Goal: Transaction & Acquisition: Purchase product/service

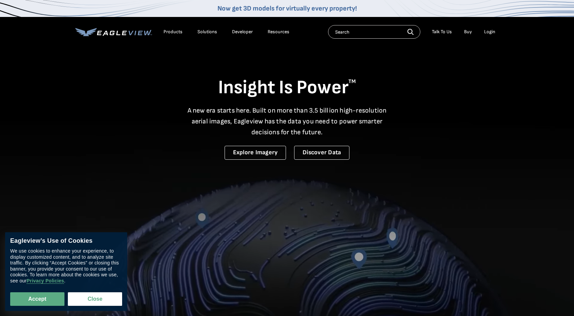
click at [489, 32] on div "Login" at bounding box center [489, 32] width 11 height 6
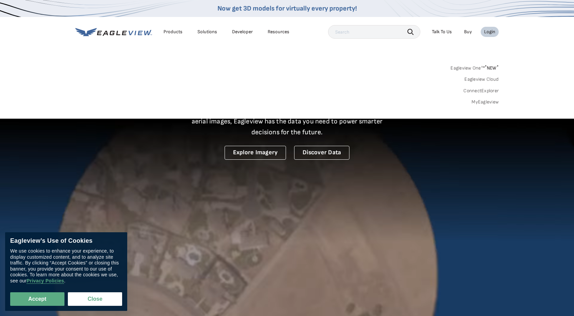
click at [489, 101] on link "MyEagleview" at bounding box center [484, 102] width 27 height 6
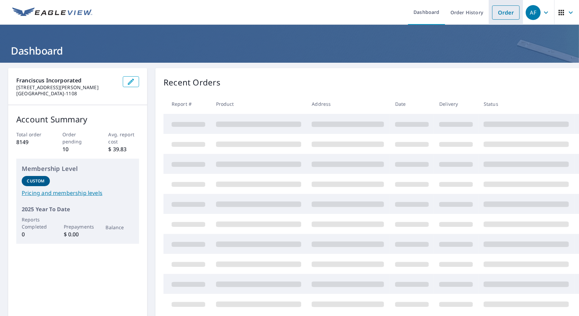
click at [501, 14] on link "Order" at bounding box center [505, 12] width 27 height 14
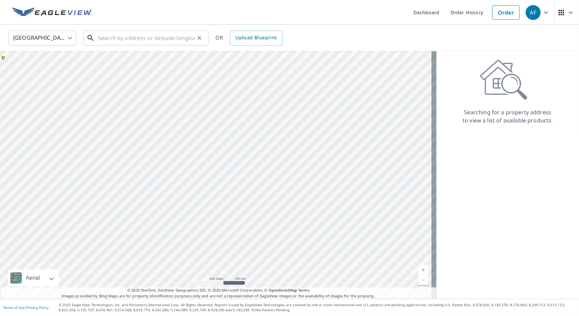
click at [148, 39] on input "text" at bounding box center [146, 37] width 97 height 19
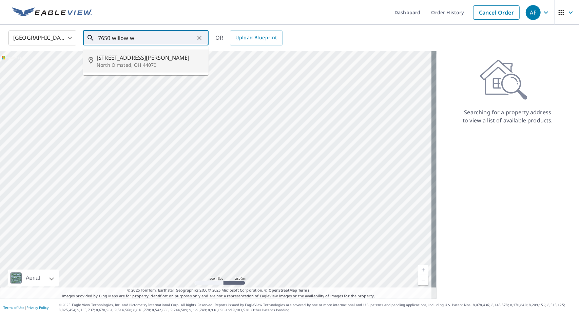
click at [132, 63] on p "North Olmsted, OH 44070" at bounding box center [150, 65] width 106 height 7
type input "[STREET_ADDRESS][PERSON_NAME]"
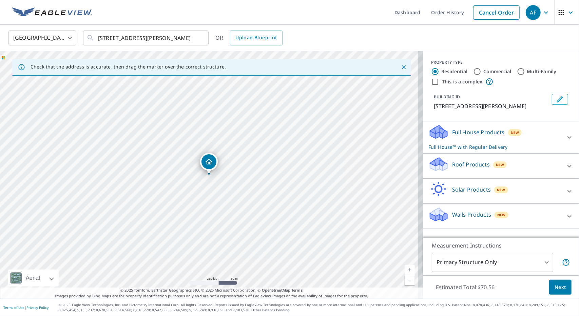
click at [408, 269] on link "Current Level 17, Zoom In" at bounding box center [409, 270] width 10 height 10
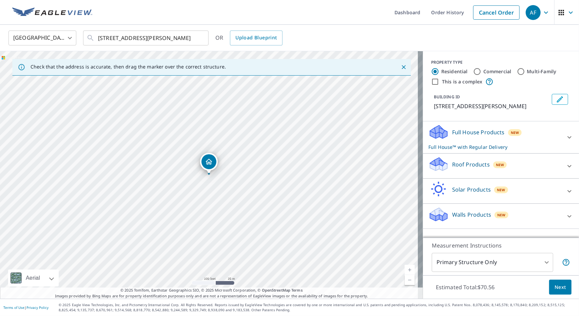
click at [408, 269] on link "Current Level 18, Zoom In" at bounding box center [409, 270] width 10 height 10
click at [408, 269] on link "Current Level 19, Zoom In" at bounding box center [409, 270] width 10 height 10
click at [408, 269] on link "Current Level 20, Zoom In Disabled" at bounding box center [409, 270] width 10 height 10
click at [404, 280] on link "Current Level 20, Zoom Out" at bounding box center [409, 280] width 10 height 10
click at [531, 150] on div "Full House Products New Full House™ with Regular Delivery" at bounding box center [494, 137] width 133 height 26
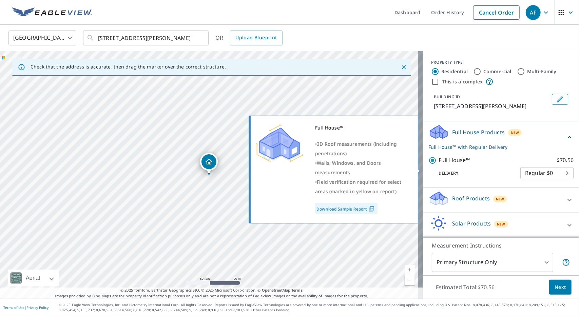
click at [446, 164] on p "Full House™" at bounding box center [454, 160] width 32 height 8
click at [438, 164] on input "Full House™ $70.56" at bounding box center [433, 160] width 10 height 8
checkbox input "false"
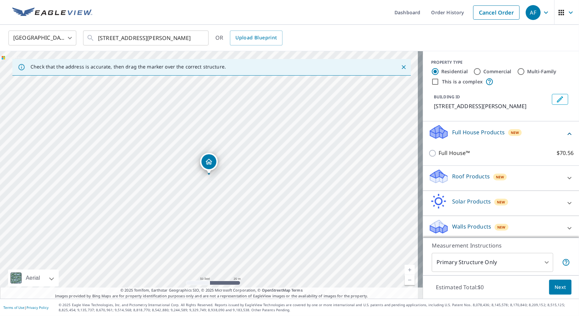
click at [466, 180] on p "Roof Products" at bounding box center [471, 176] width 38 height 8
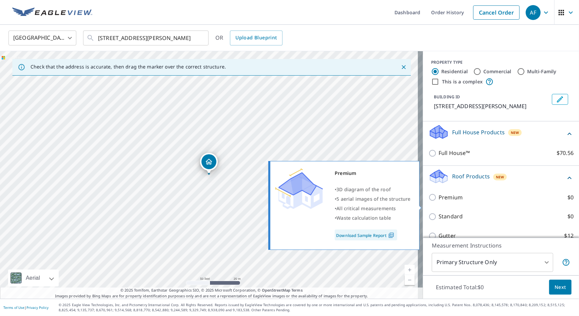
click at [443, 202] on p "Premium" at bounding box center [450, 197] width 24 height 8
click at [438, 201] on input "Premium $0" at bounding box center [433, 197] width 10 height 8
checkbox input "true"
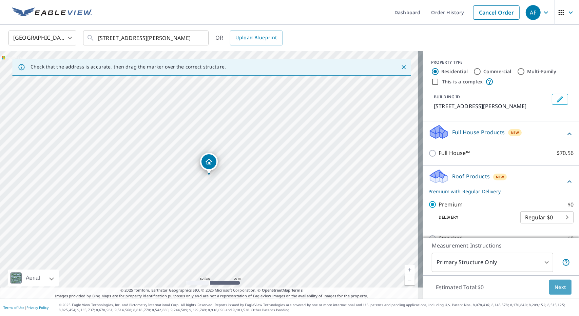
click at [554, 289] on span "Next" at bounding box center [560, 287] width 12 height 8
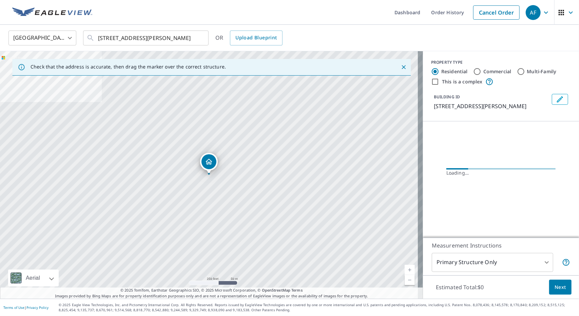
click at [405, 270] on link "Current Level 17, Zoom In" at bounding box center [409, 270] width 10 height 10
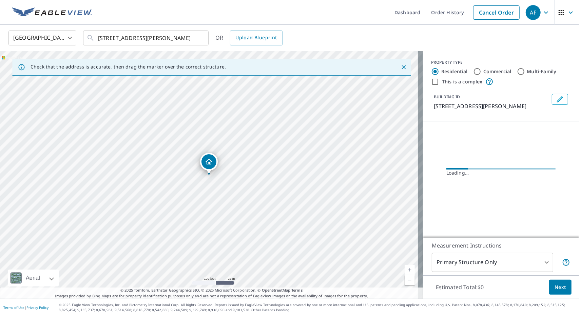
click at [405, 270] on link "Current Level 18, Zoom In" at bounding box center [409, 270] width 10 height 10
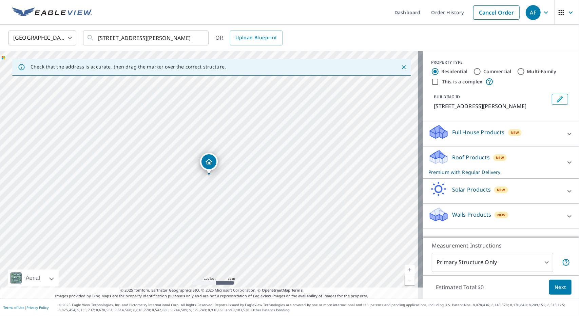
click at [405, 270] on link "Current Level 18, Zoom In" at bounding box center [409, 270] width 10 height 10
click at [405, 270] on link "Current Level 19, Zoom In" at bounding box center [409, 270] width 10 height 10
drag, startPoint x: 207, startPoint y: 164, endPoint x: 299, endPoint y: 33, distance: 160.2
click at [299, 33] on div "[GEOGRAPHIC_DATA] [GEOGRAPHIC_DATA] ​ [STREET_ADDRESS][PERSON_NAME] ​ OR Upload…" at bounding box center [286, 38] width 567 height 16
click at [525, 135] on div "Full House Products New" at bounding box center [494, 133] width 133 height 19
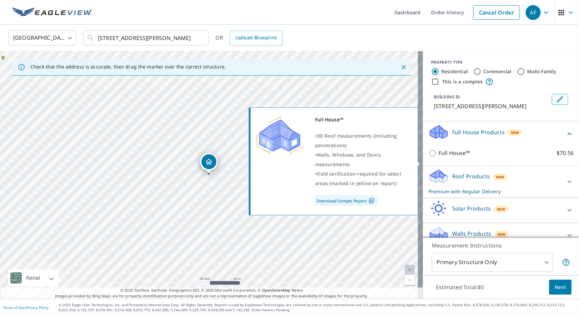
click at [443, 157] on p "Full House™" at bounding box center [454, 153] width 32 height 8
click at [438, 157] on input "Full House™ $70.56" at bounding box center [433, 153] width 10 height 8
checkbox input "true"
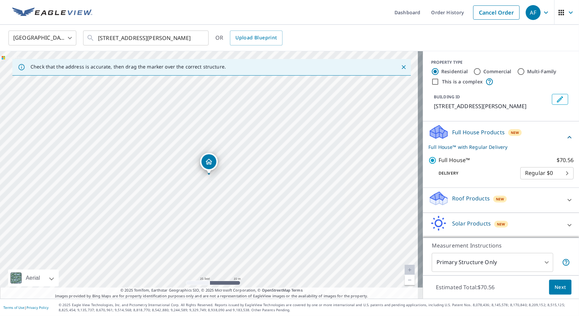
click at [460, 202] on p "Roof Products" at bounding box center [471, 198] width 38 height 8
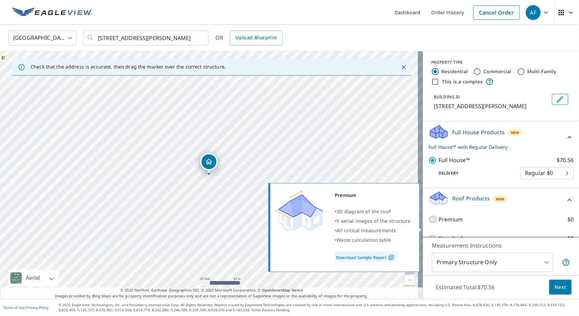
click at [428, 223] on input "Premium $0" at bounding box center [433, 219] width 10 height 8
checkbox input "true"
checkbox input "false"
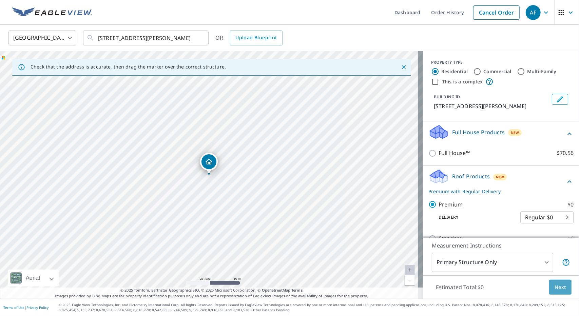
click at [555, 286] on span "Next" at bounding box center [560, 287] width 12 height 8
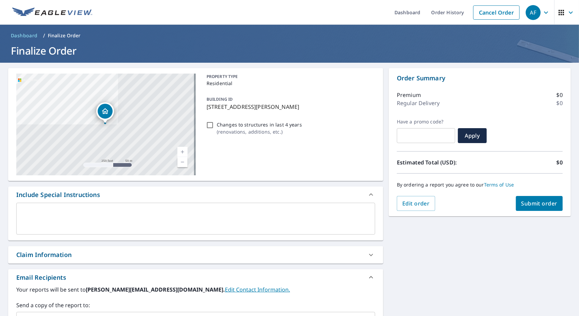
scroll to position [110, 0]
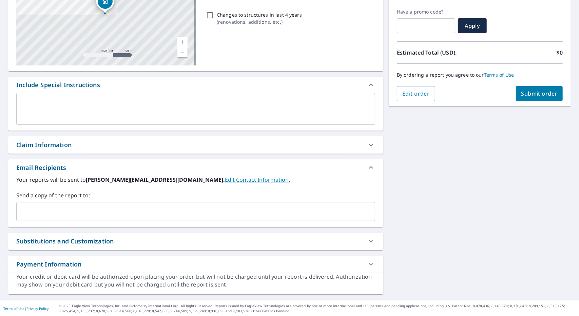
click at [28, 213] on input "text" at bounding box center [190, 211] width 342 height 13
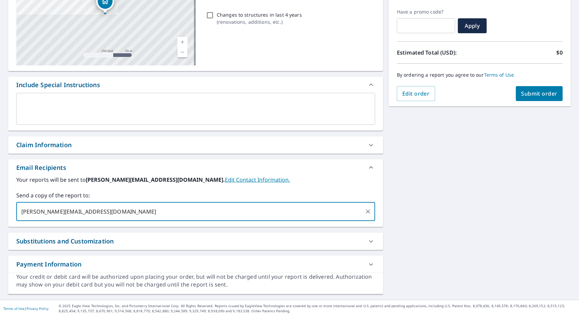
type input "[PERSON_NAME][EMAIL_ADDRESS][DOMAIN_NAME]"
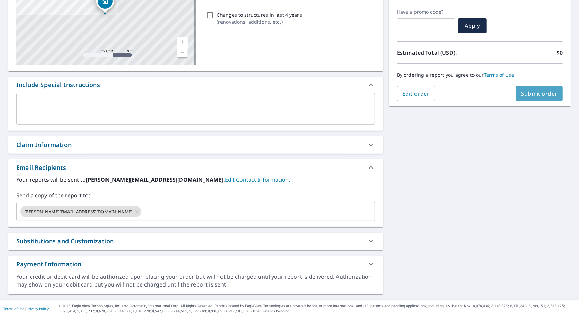
click at [539, 93] on span "Submit order" at bounding box center [539, 93] width 36 height 7
checkbox input "true"
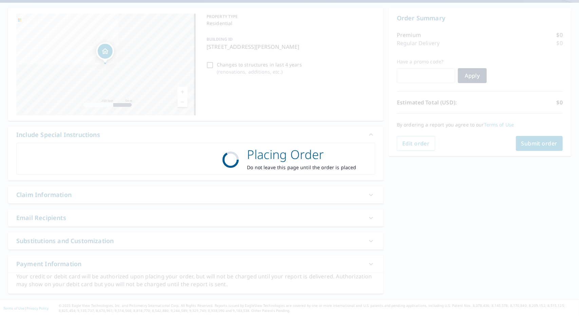
scroll to position [60, 0]
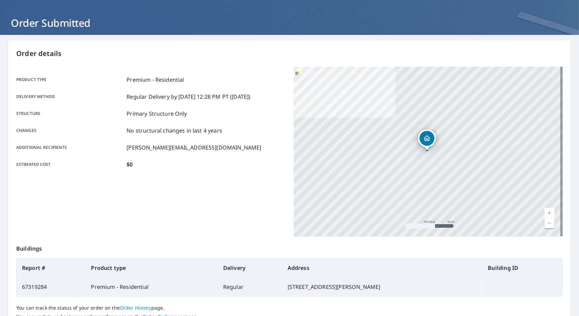
scroll to position [82, 0]
